Goal: Task Accomplishment & Management: Use online tool/utility

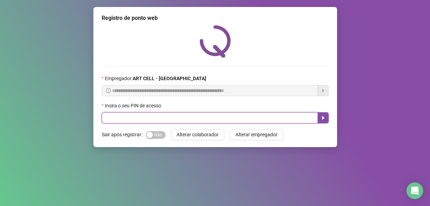
click at [204, 121] on input "text" at bounding box center [210, 117] width 216 height 11
type input "*****"
click at [325, 118] on icon "caret-right" at bounding box center [323, 118] width 6 height 6
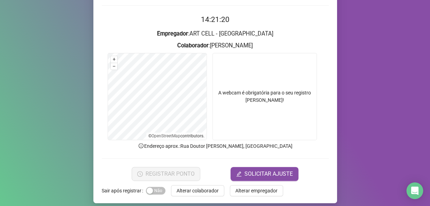
scroll to position [63, 0]
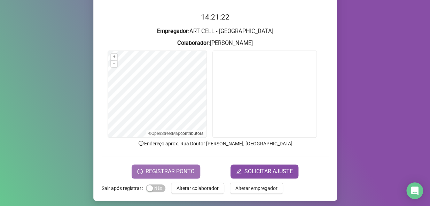
click at [160, 173] on span "REGISTRAR PONTO" at bounding box center [169, 171] width 49 height 8
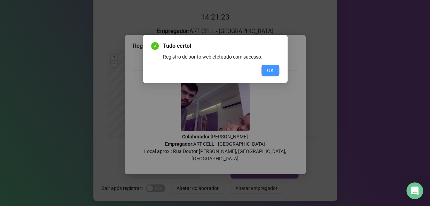
click at [268, 70] on span "OK" at bounding box center [270, 70] width 7 height 8
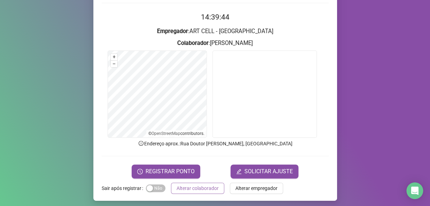
click at [194, 188] on span "Alterar colaborador" at bounding box center [197, 188] width 42 height 8
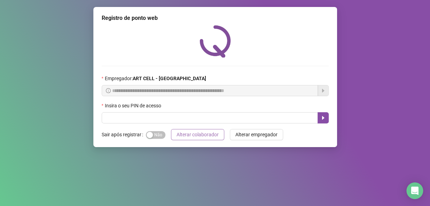
scroll to position [0, 0]
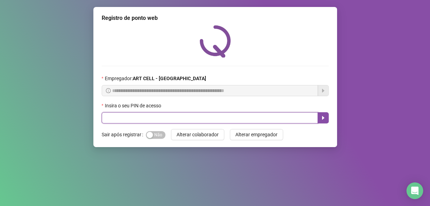
click at [176, 118] on input "text" at bounding box center [210, 117] width 216 height 11
type input "*****"
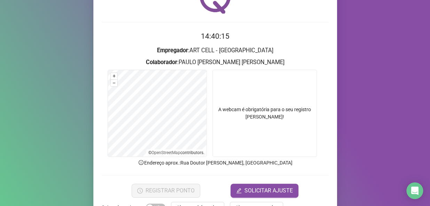
scroll to position [63, 0]
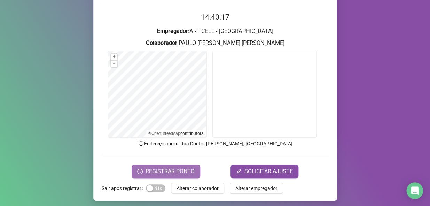
click at [166, 167] on span "REGISTRAR PONTO" at bounding box center [169, 171] width 49 height 8
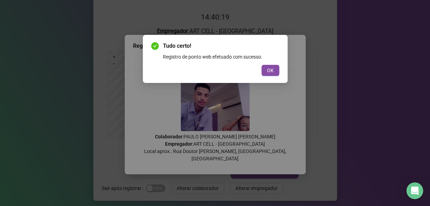
drag, startPoint x: 269, startPoint y: 71, endPoint x: 264, endPoint y: 88, distance: 17.3
click at [269, 71] on span "OK" at bounding box center [270, 70] width 7 height 8
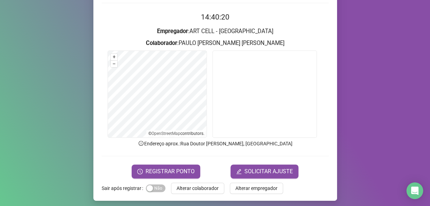
drag, startPoint x: 205, startPoint y: 192, endPoint x: 201, endPoint y: 181, distance: 11.6
click at [205, 192] on button "Alterar colaborador" at bounding box center [197, 187] width 53 height 11
